Goal: Information Seeking & Learning: Learn about a topic

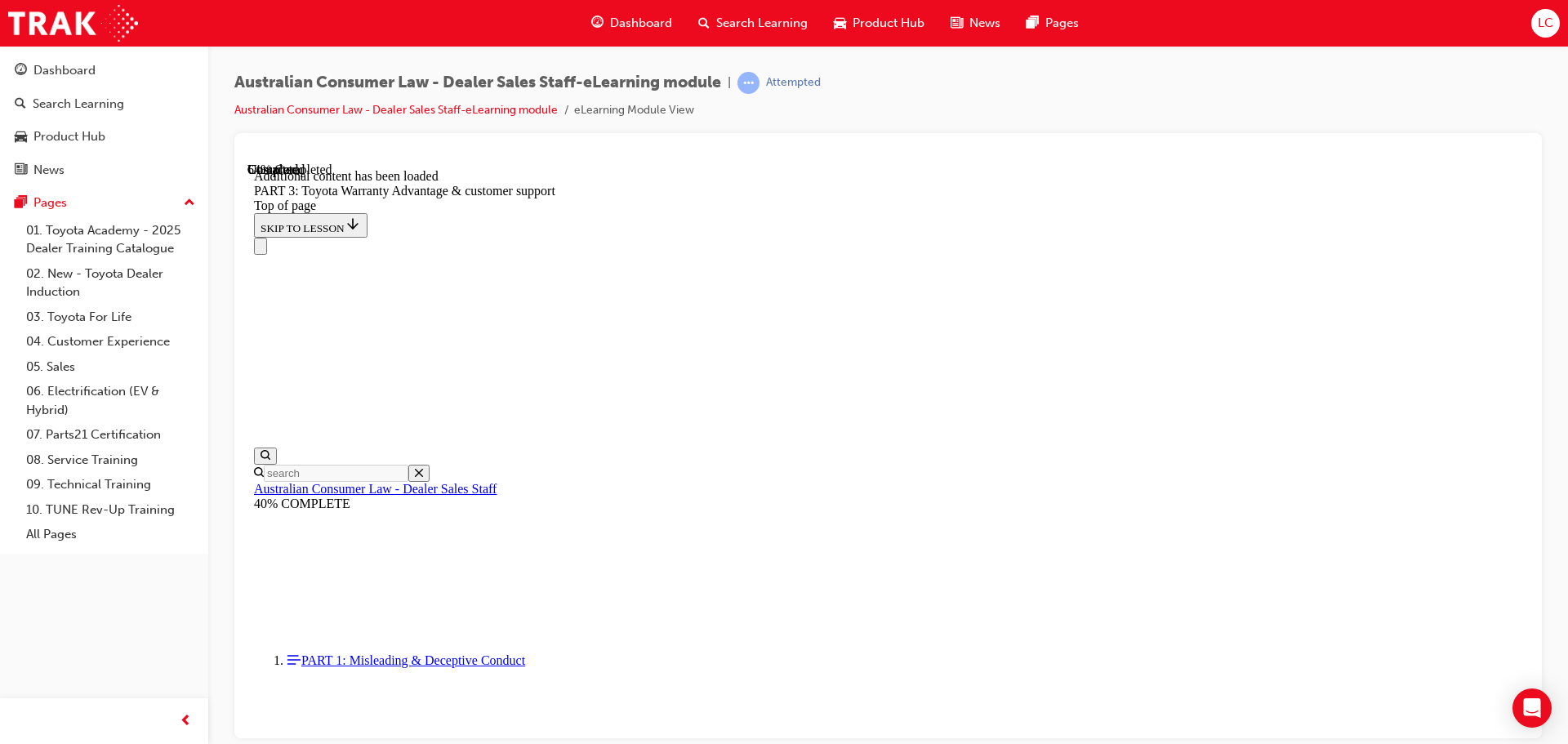
scroll to position [4004, 0]
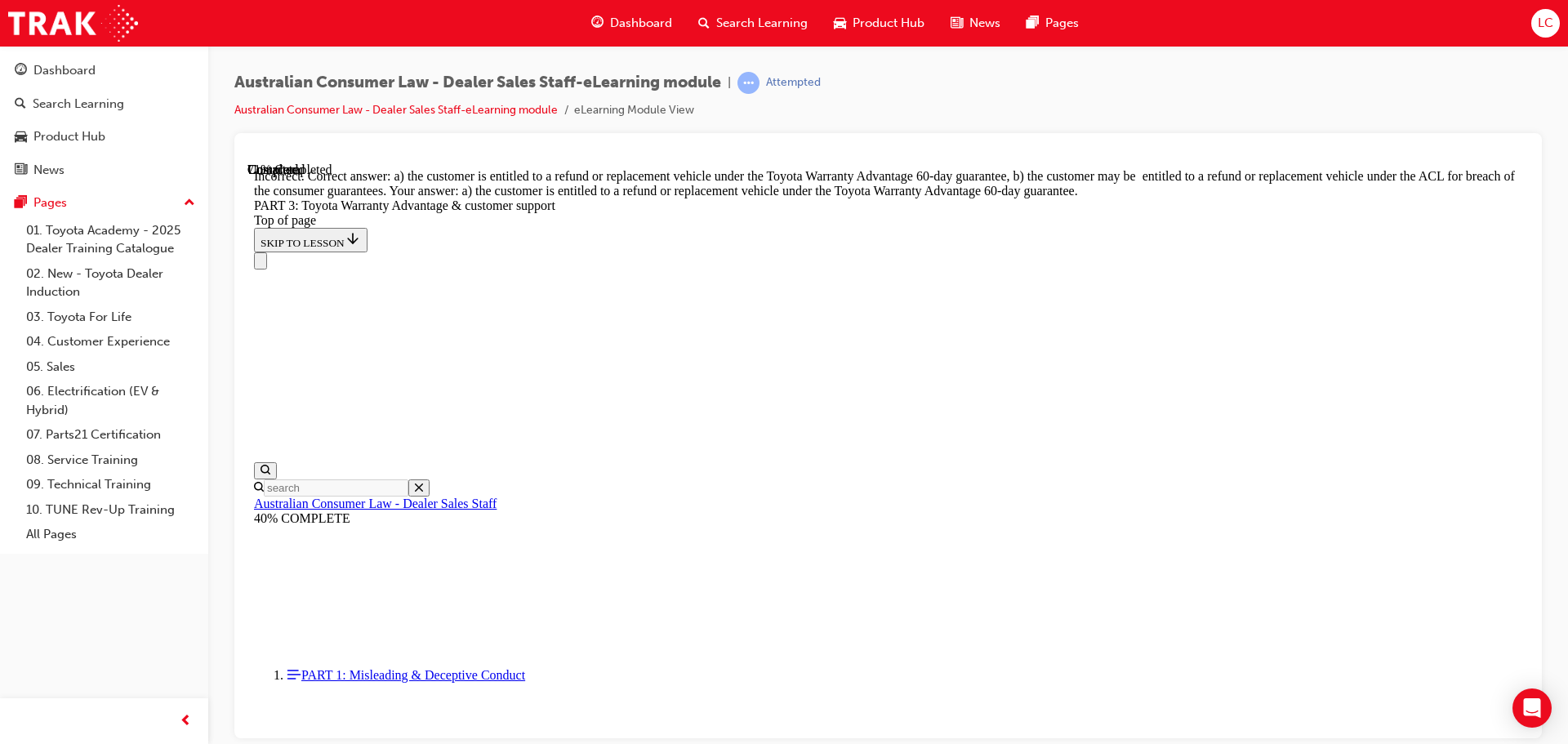
scroll to position [4202, 0]
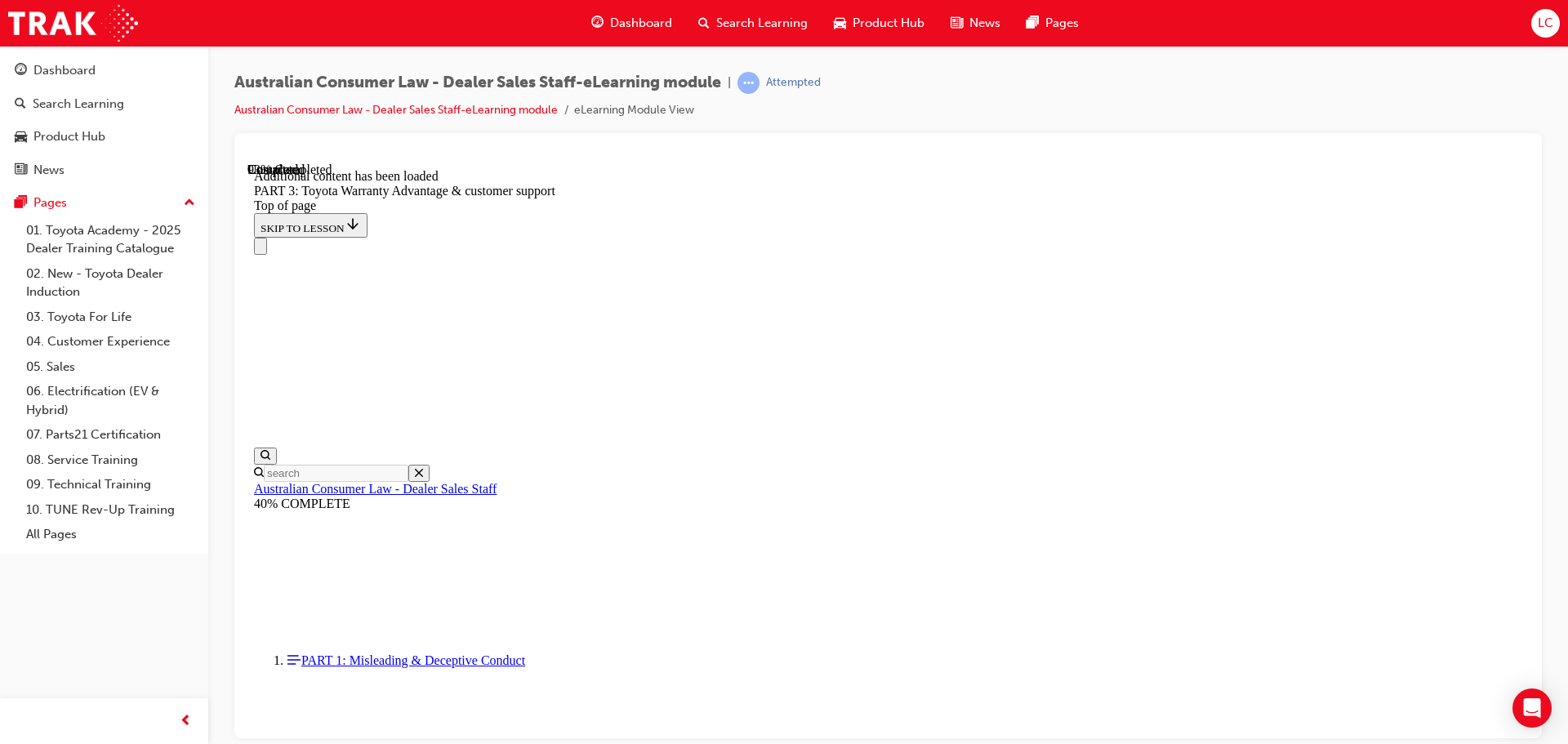
scroll to position [4152, 0]
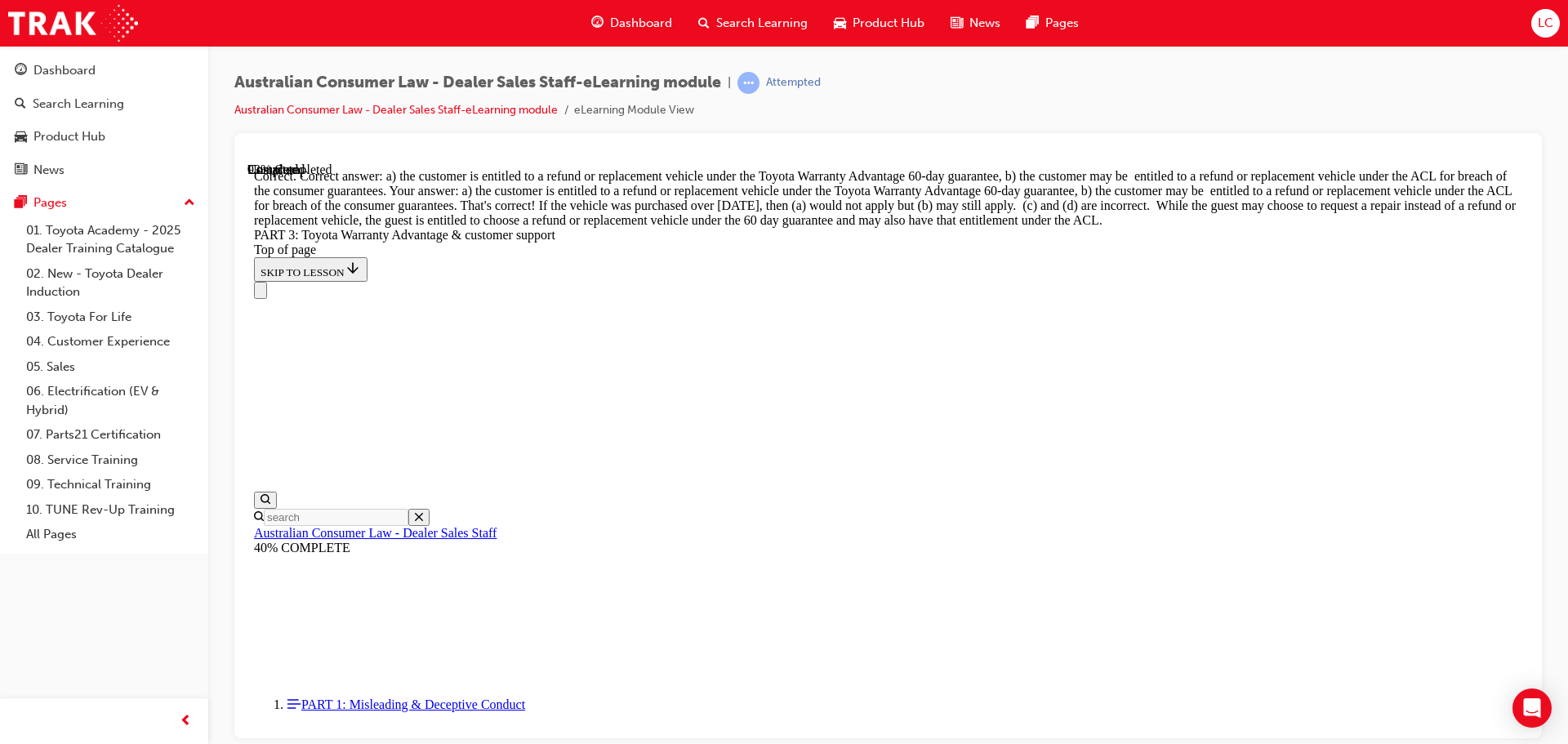
scroll to position [4889, 0]
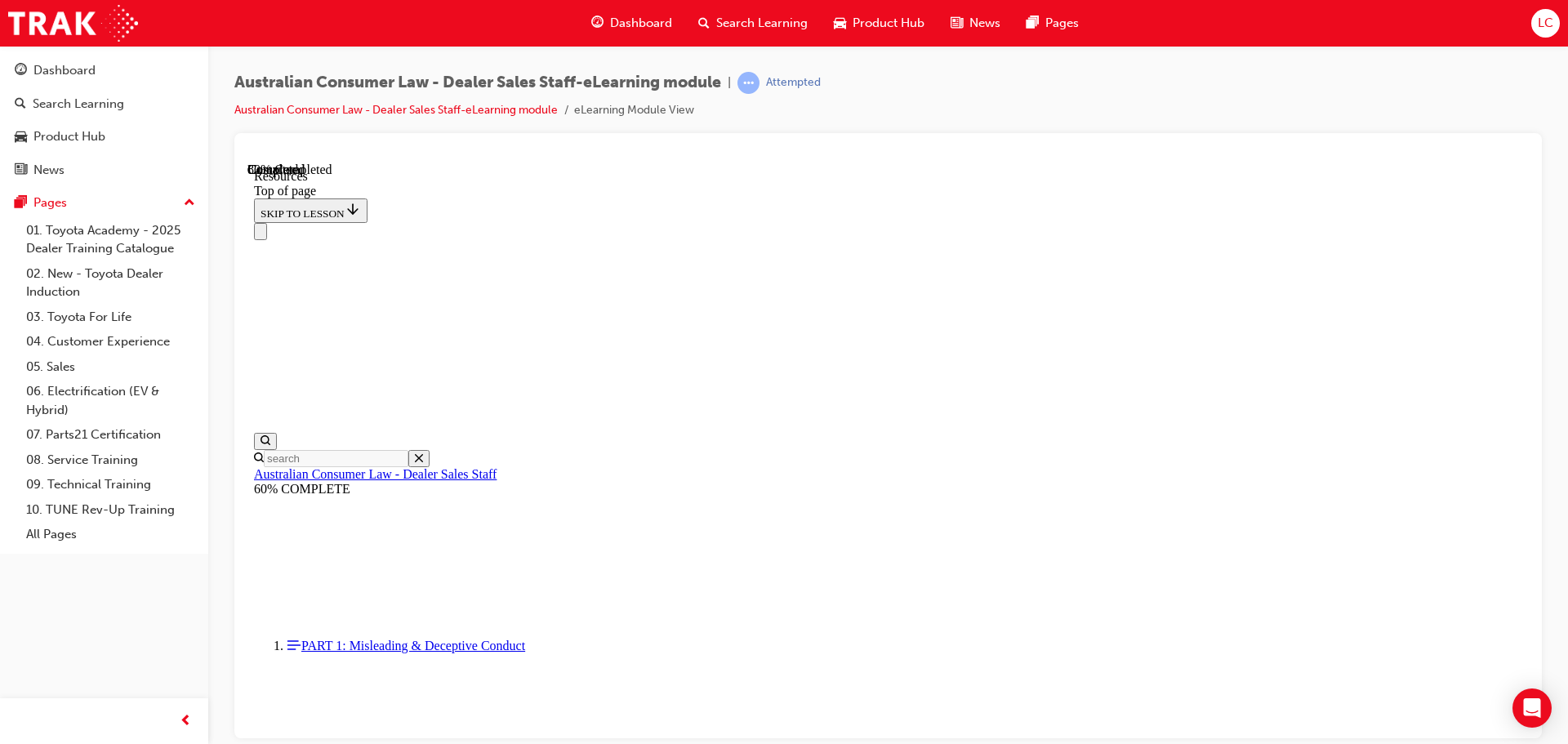
scroll to position [836, 0]
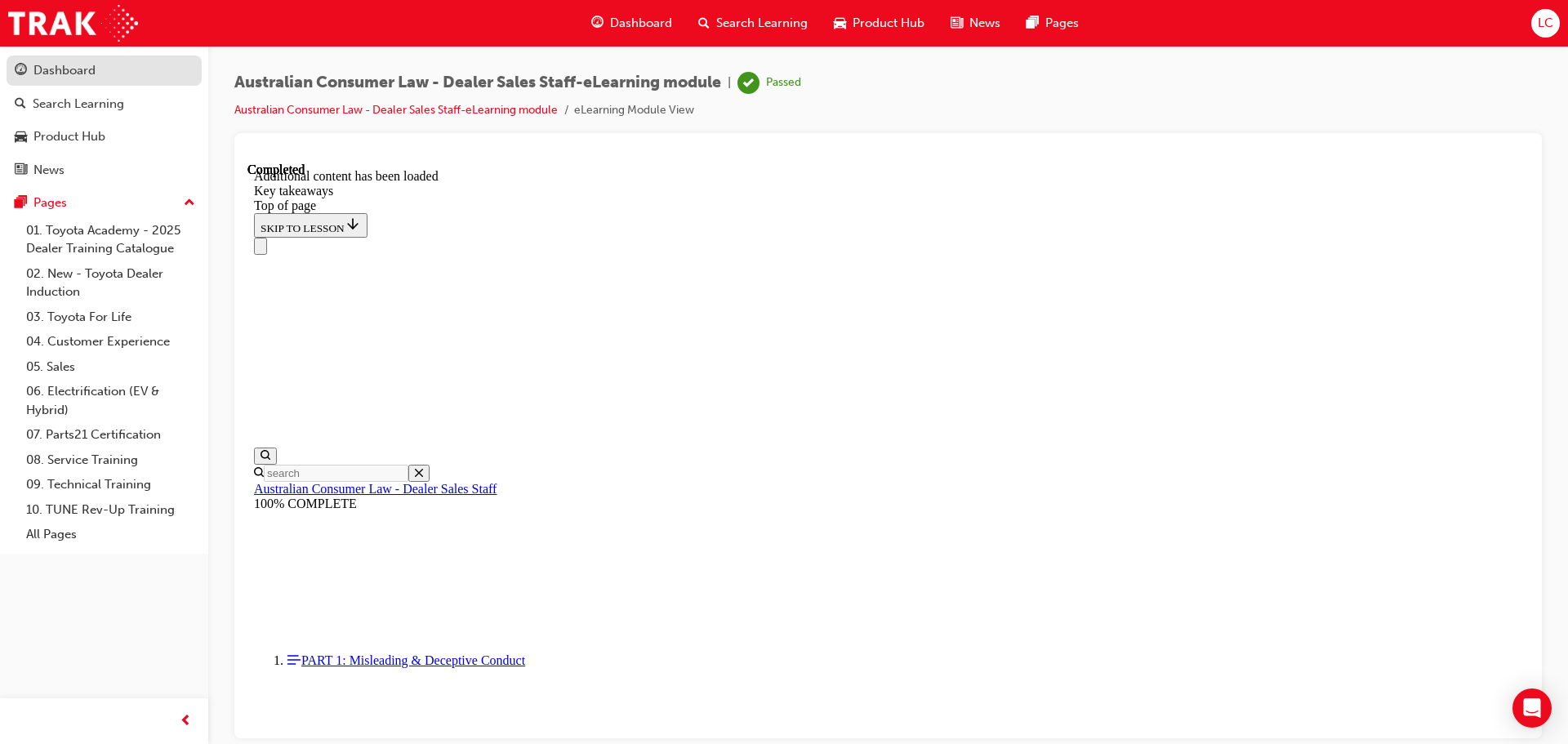
click at [59, 73] on div "Dashboard" at bounding box center [65, 70] width 62 height 19
